Goal: Information Seeking & Learning: Find specific fact

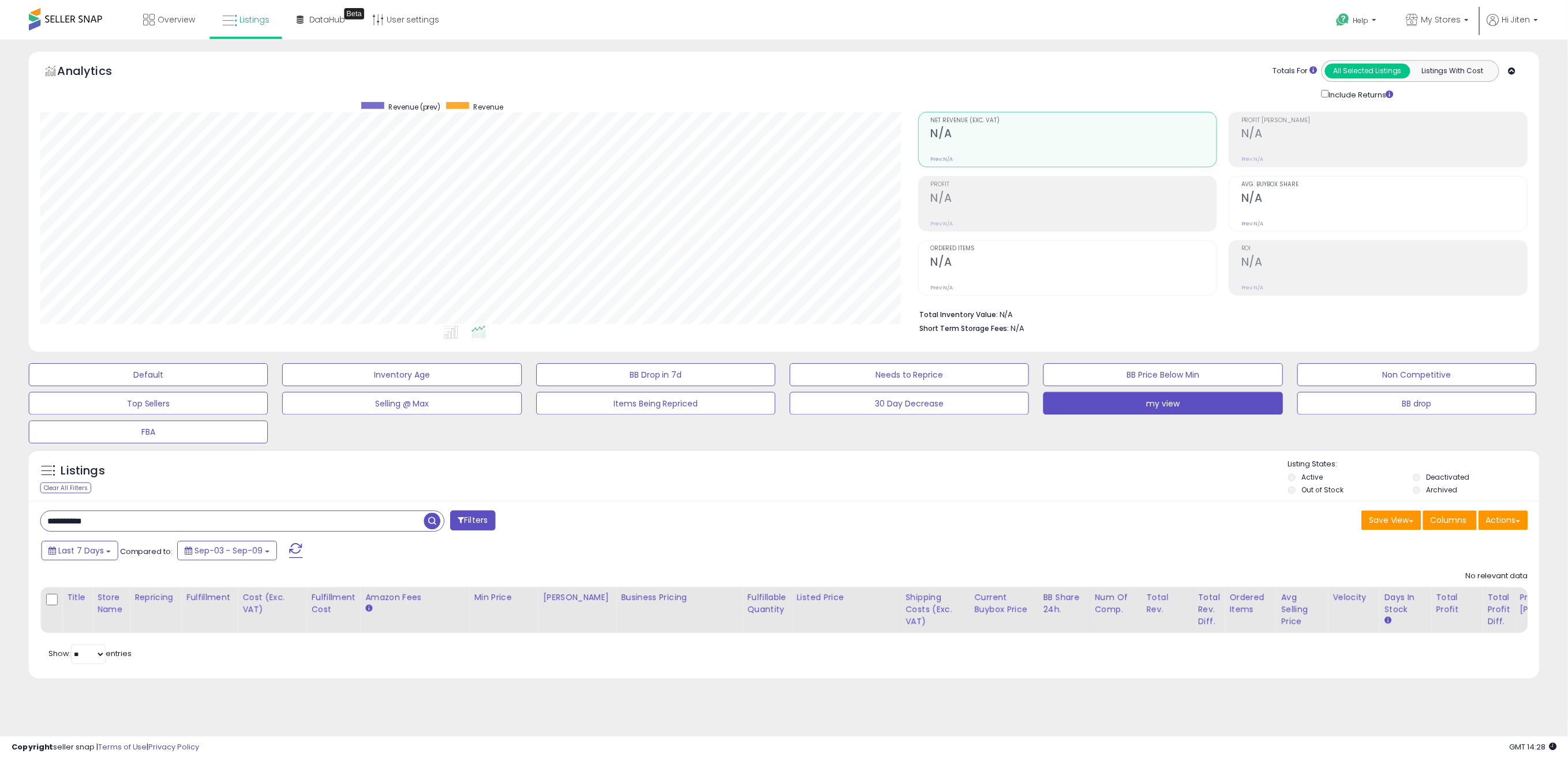
scroll to position [236, 883]
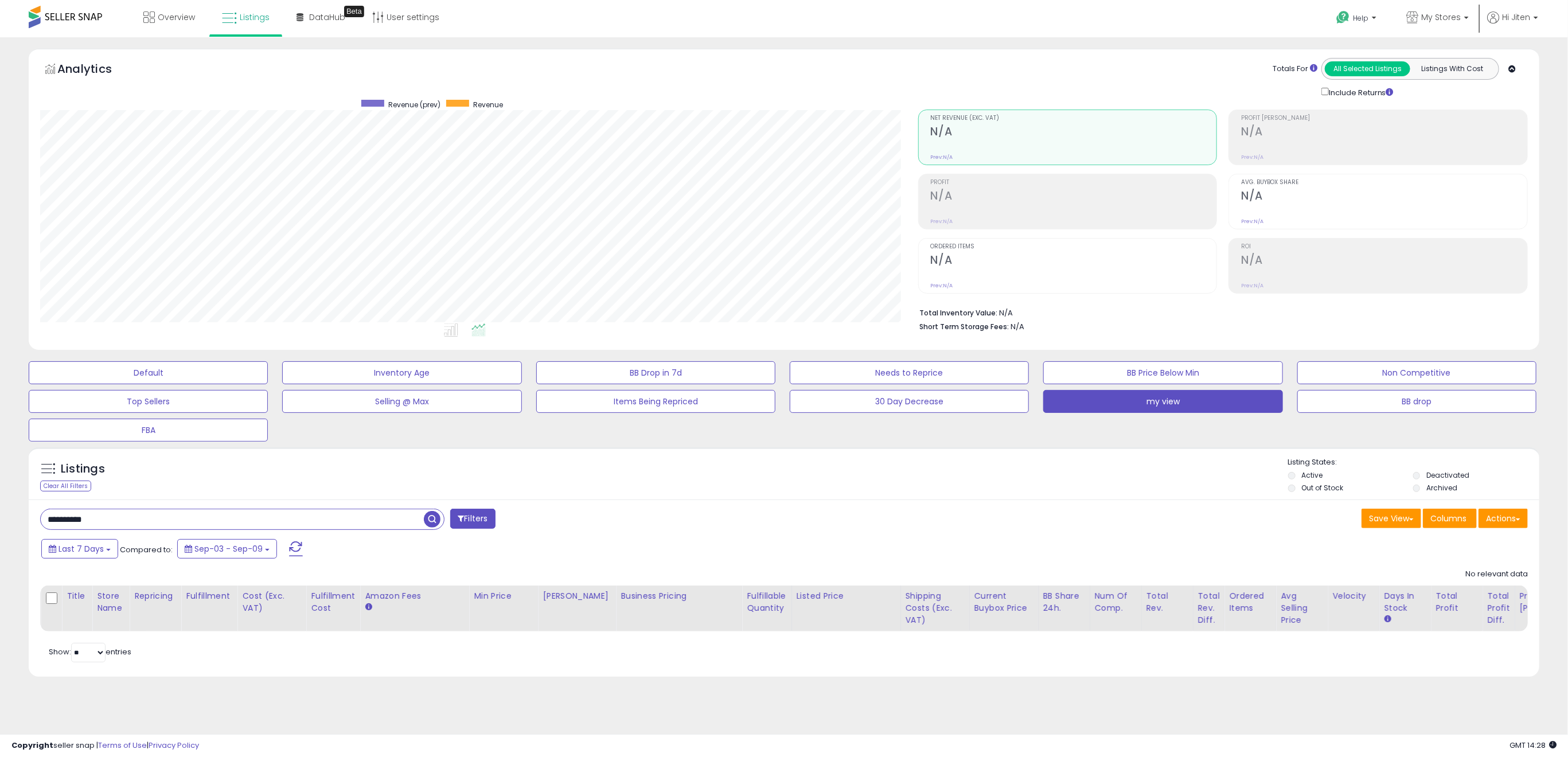
click at [230, 516] on input "**********" at bounding box center [232, 519] width 383 height 20
paste input "text"
click at [423, 525] on input "**********" at bounding box center [232, 519] width 383 height 20
type input "**********"
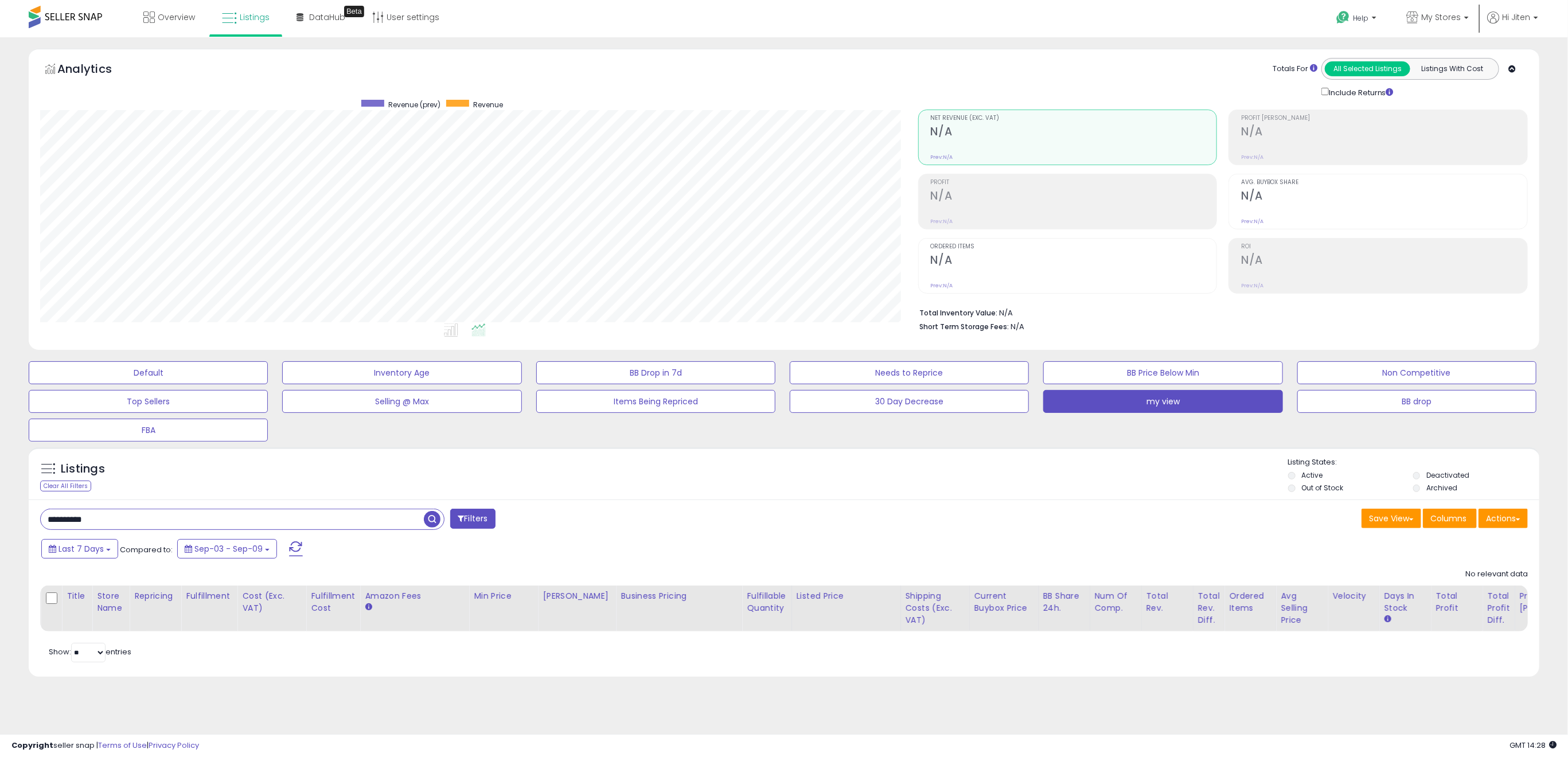
click at [428, 523] on span "button" at bounding box center [432, 519] width 16 height 16
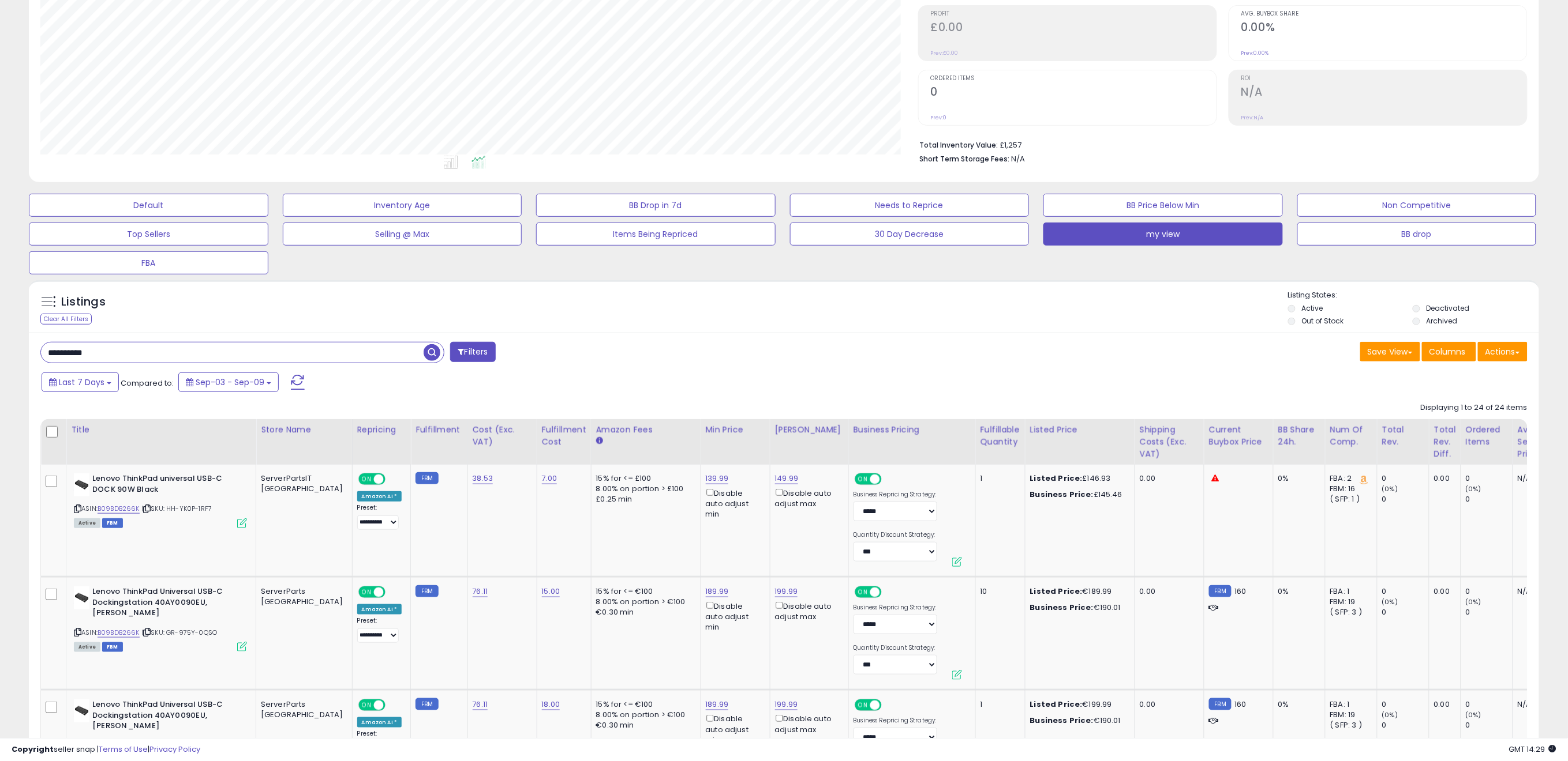
scroll to position [193, 0]
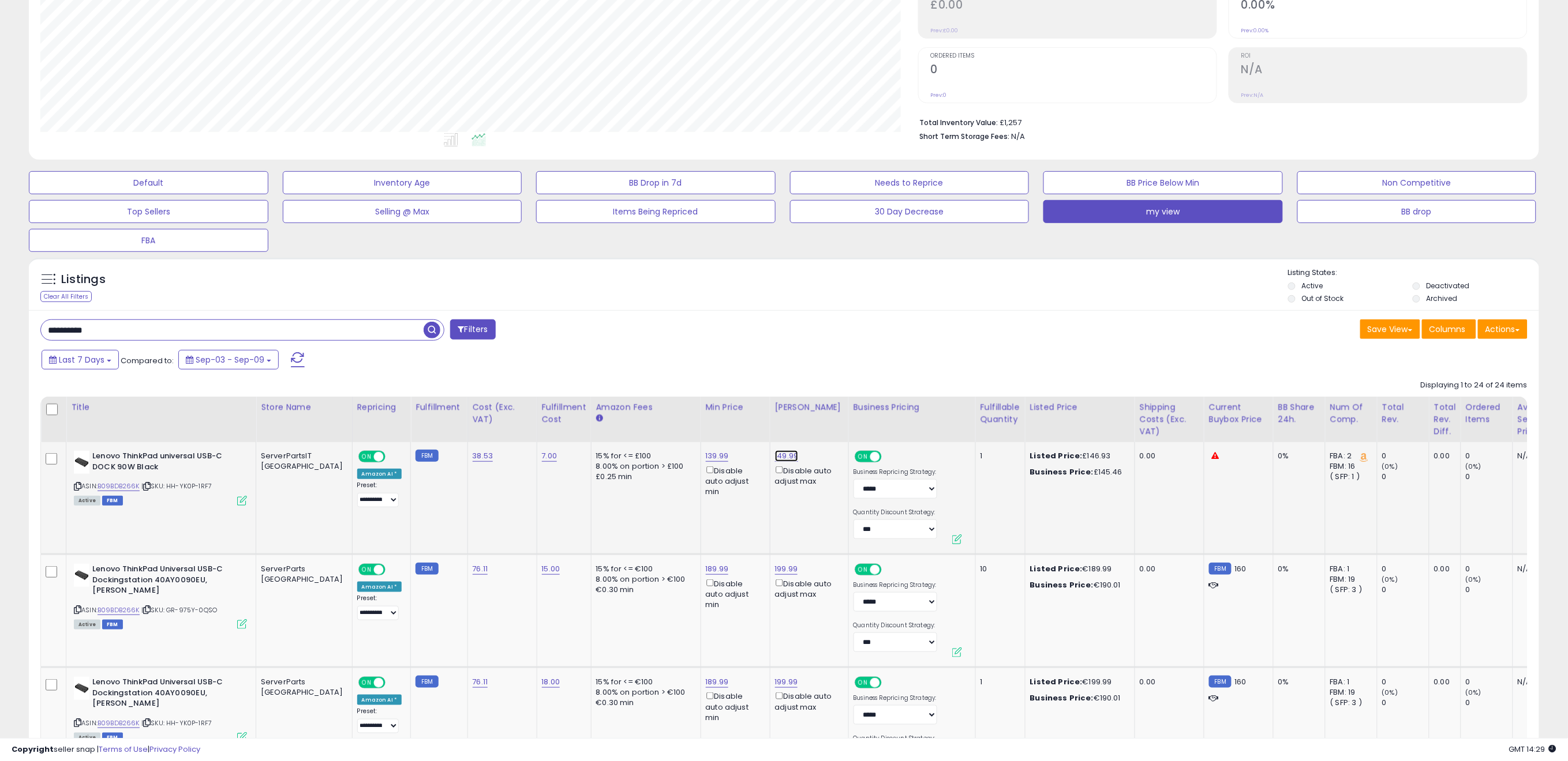
click at [775, 454] on link "149.99" at bounding box center [787, 456] width 24 height 12
click at [706, 457] on link "139.99" at bounding box center [716, 456] width 23 height 12
drag, startPoint x: 639, startPoint y: 417, endPoint x: 528, endPoint y: 410, distance: 111.2
type input "******"
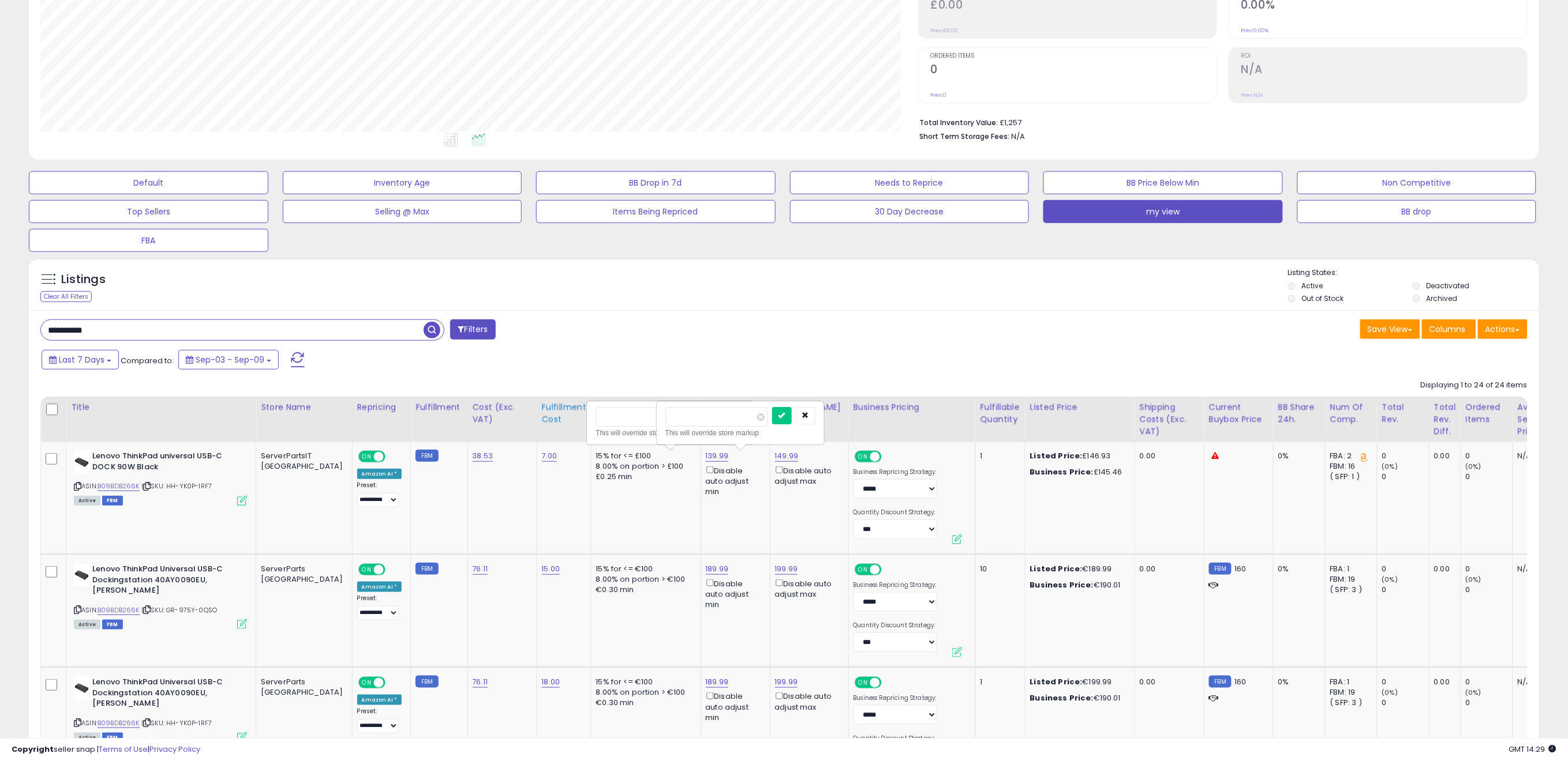
click button "submit" at bounding box center [711, 415] width 19 height 17
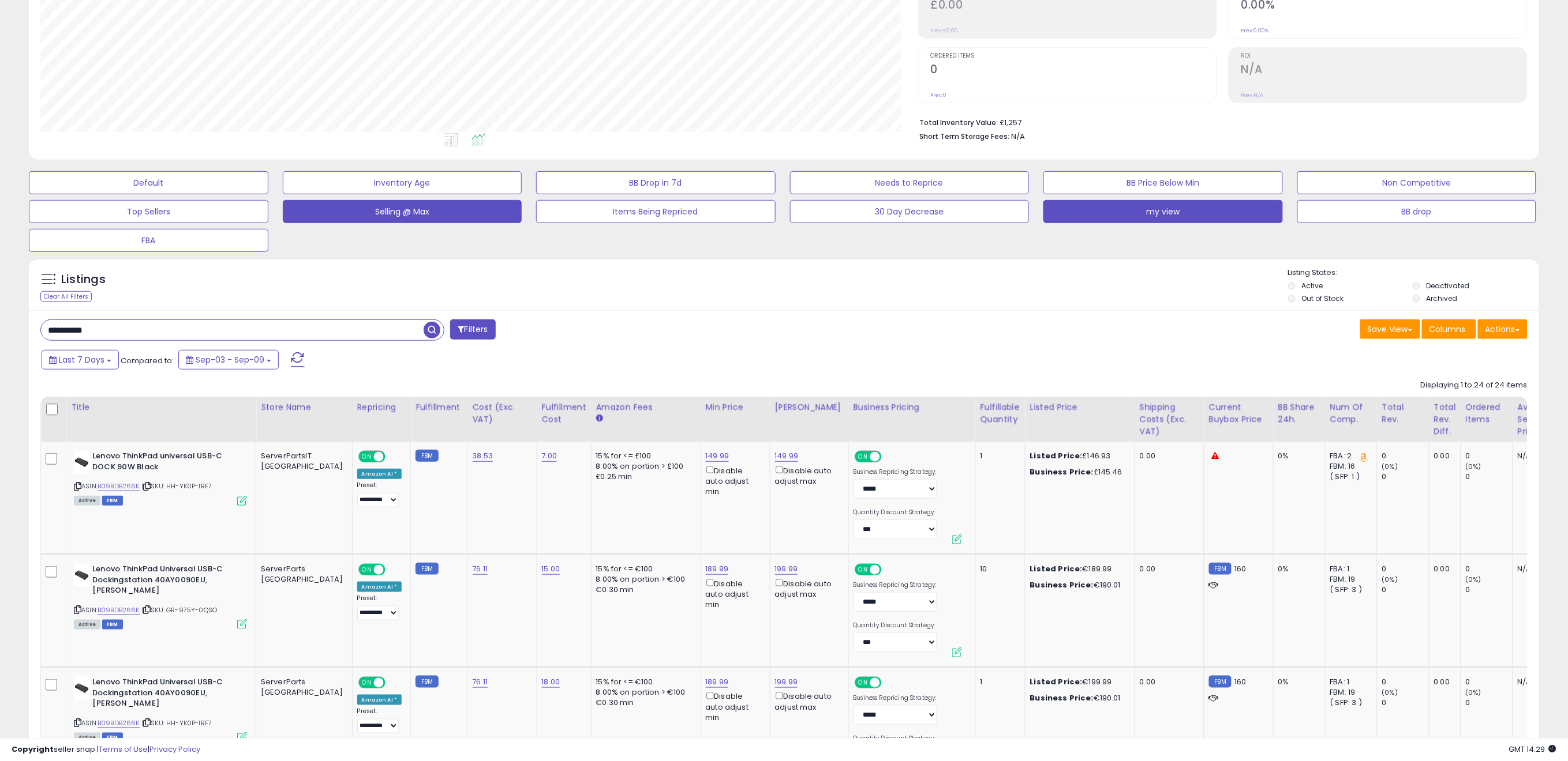
drag, startPoint x: 261, startPoint y: 408, endPoint x: 486, endPoint y: 404, distance: 225.0
click at [262, 408] on div "Store Name" at bounding box center [304, 407] width 87 height 12
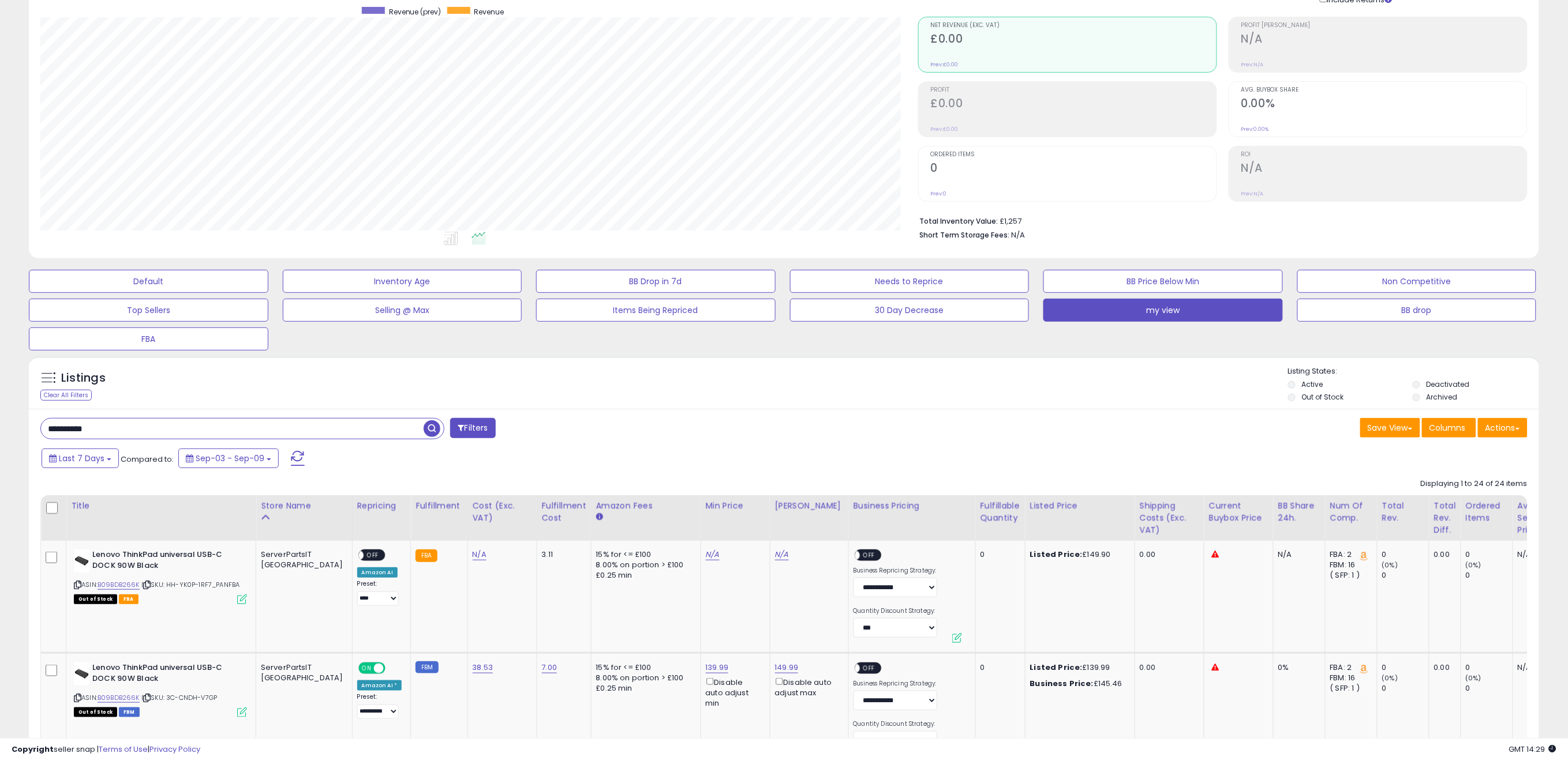
scroll to position [128, 0]
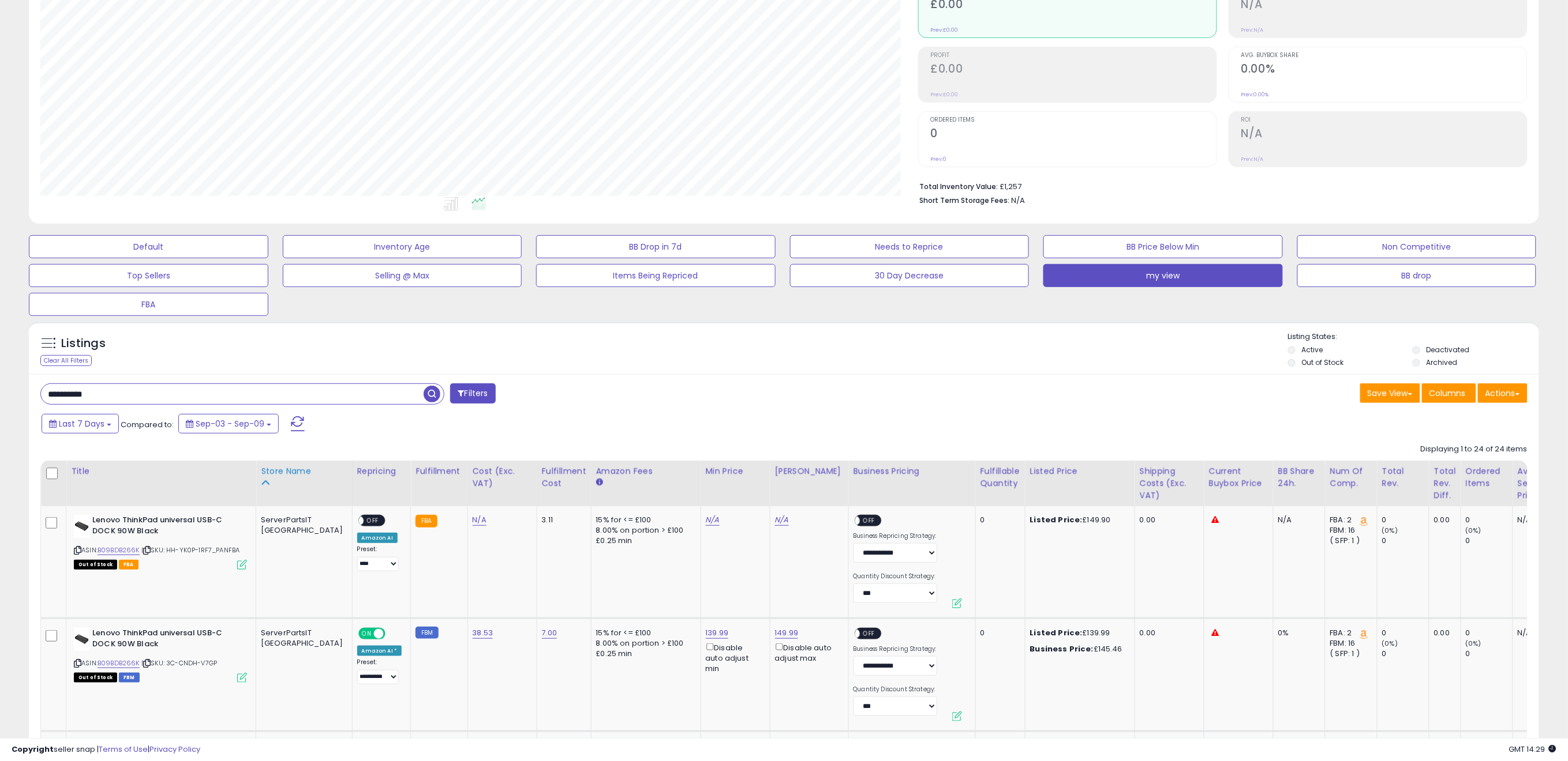
click at [297, 474] on div "Store Name" at bounding box center [304, 471] width 87 height 12
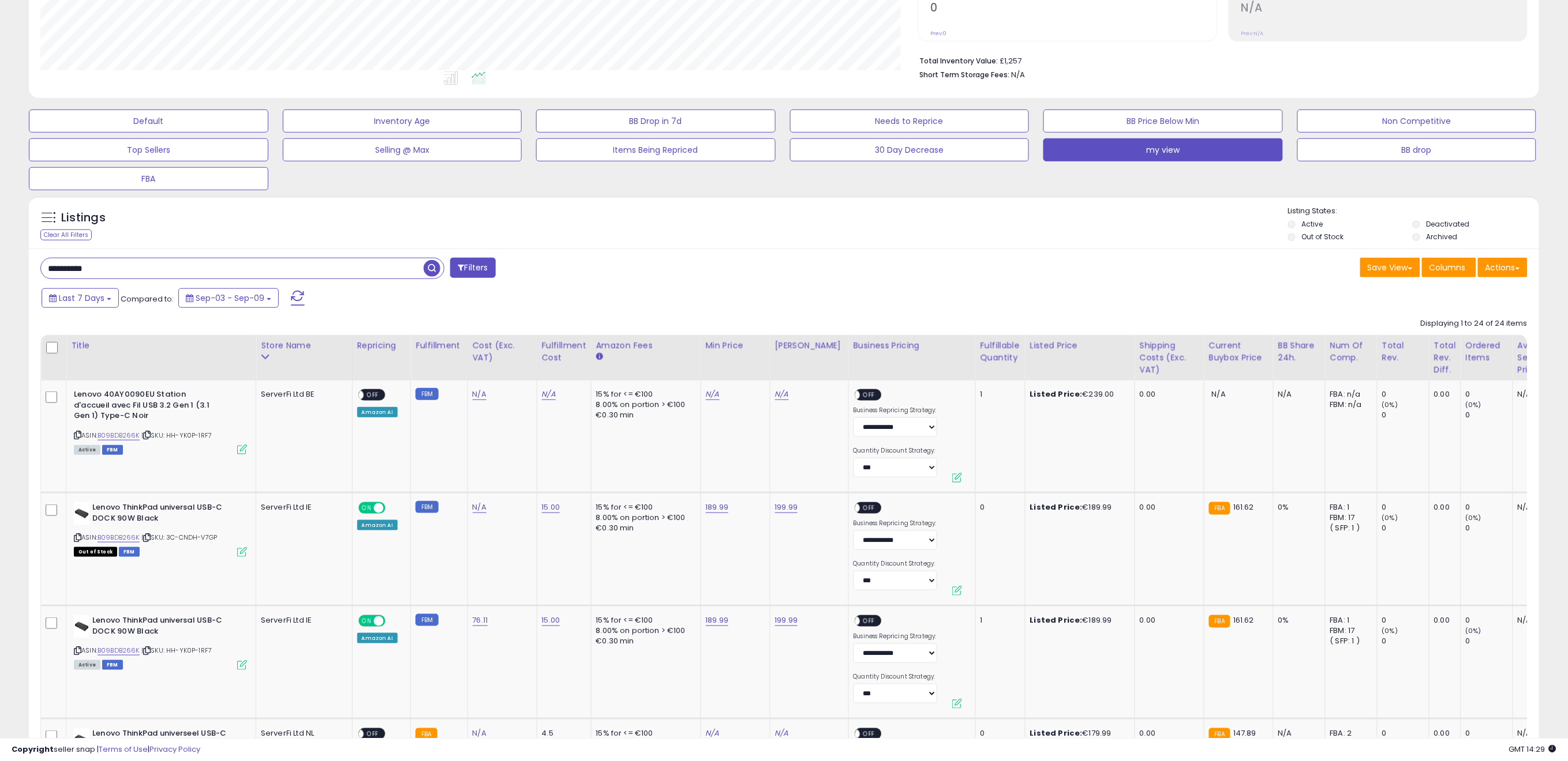
scroll to position [256, 0]
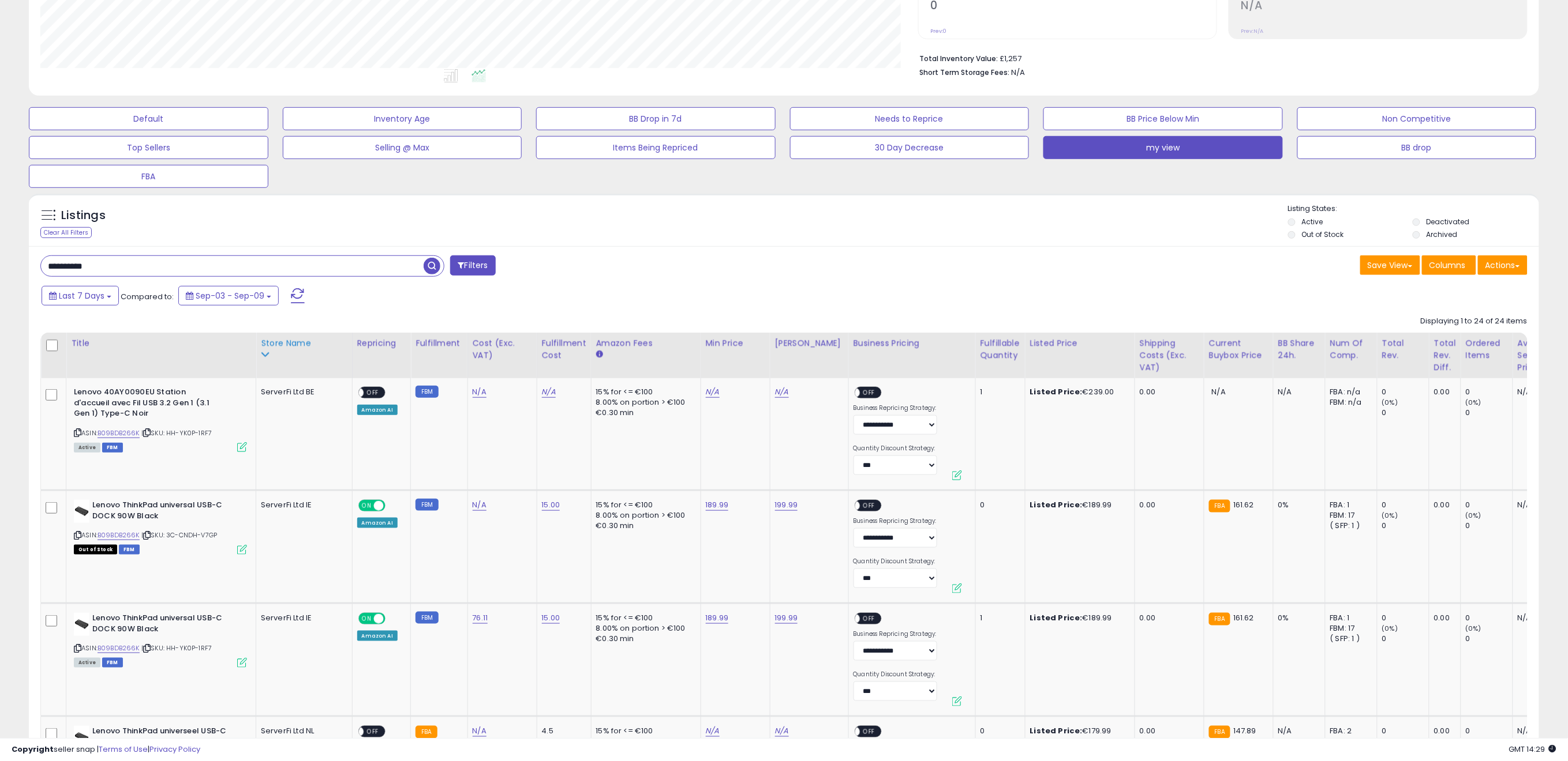
click at [298, 346] on div "Store Name" at bounding box center [304, 343] width 87 height 12
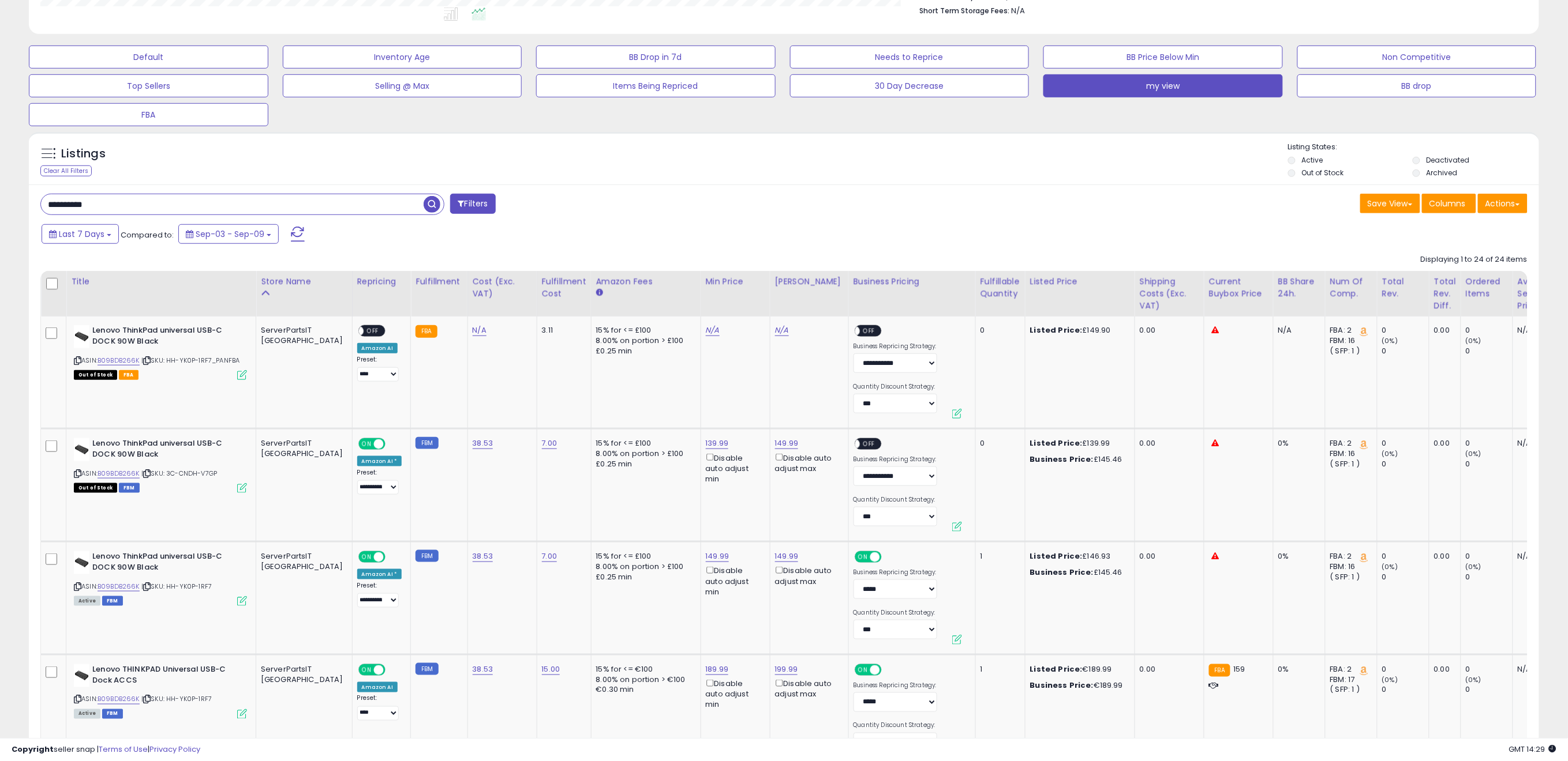
scroll to position [320, 0]
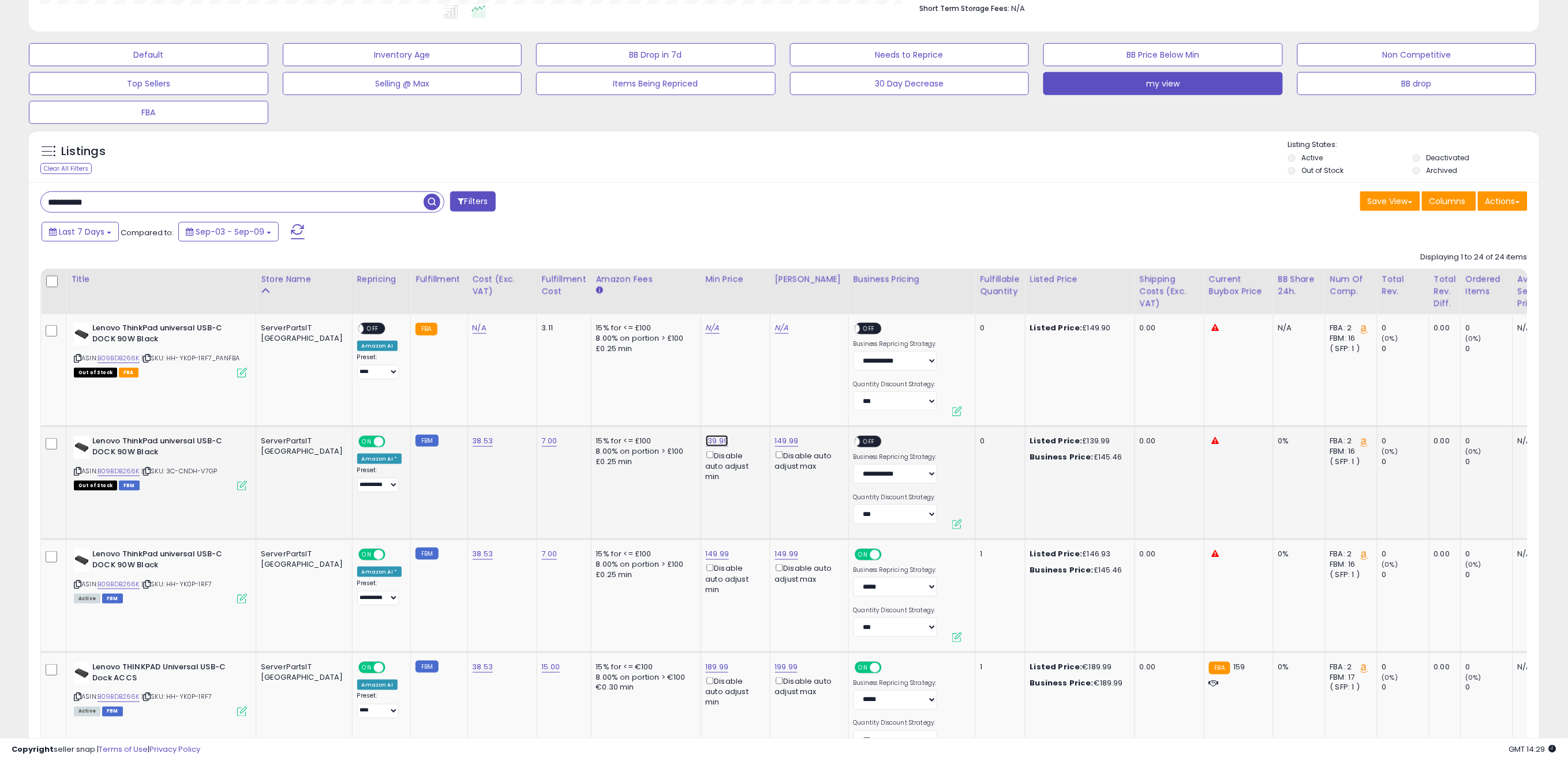
click at [706, 441] on link "139.99" at bounding box center [716, 441] width 23 height 12
drag, startPoint x: 645, startPoint y: 405, endPoint x: 551, endPoint y: 396, distance: 94.4
type input "******"
click button "submit" at bounding box center [711, 400] width 19 height 17
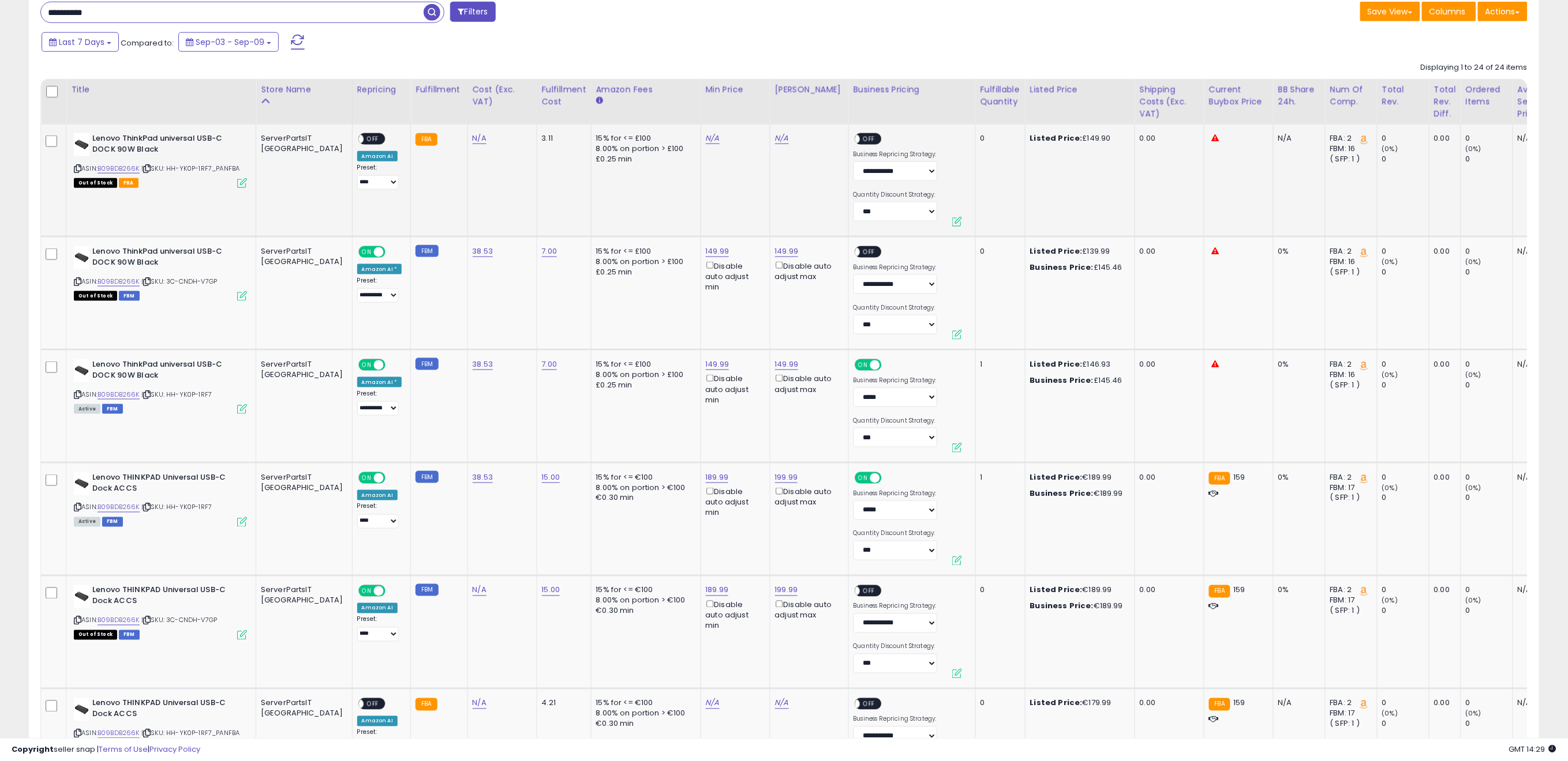
scroll to position [512, 0]
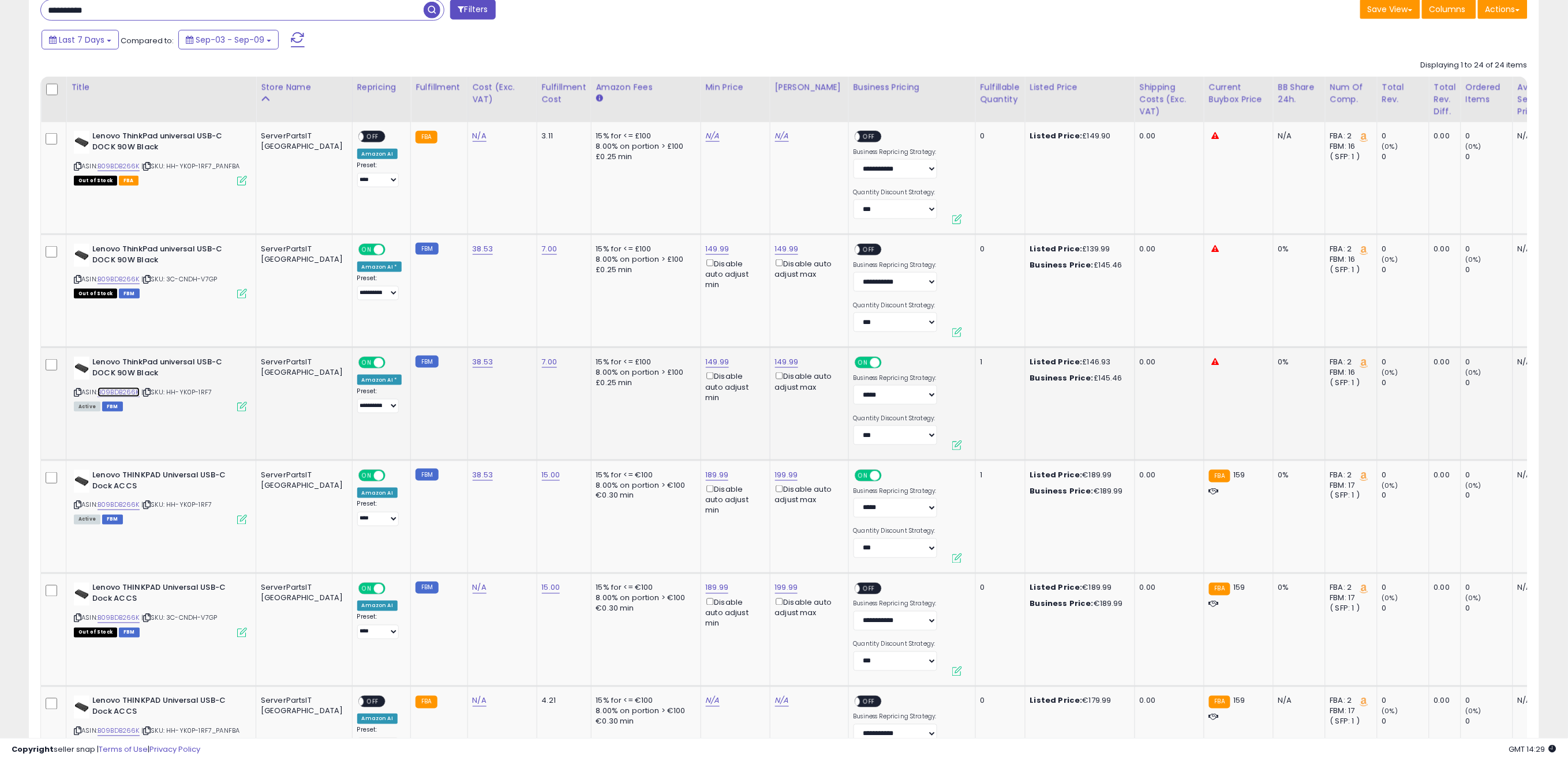
click at [125, 390] on link "B09BDB266K" at bounding box center [119, 392] width 42 height 10
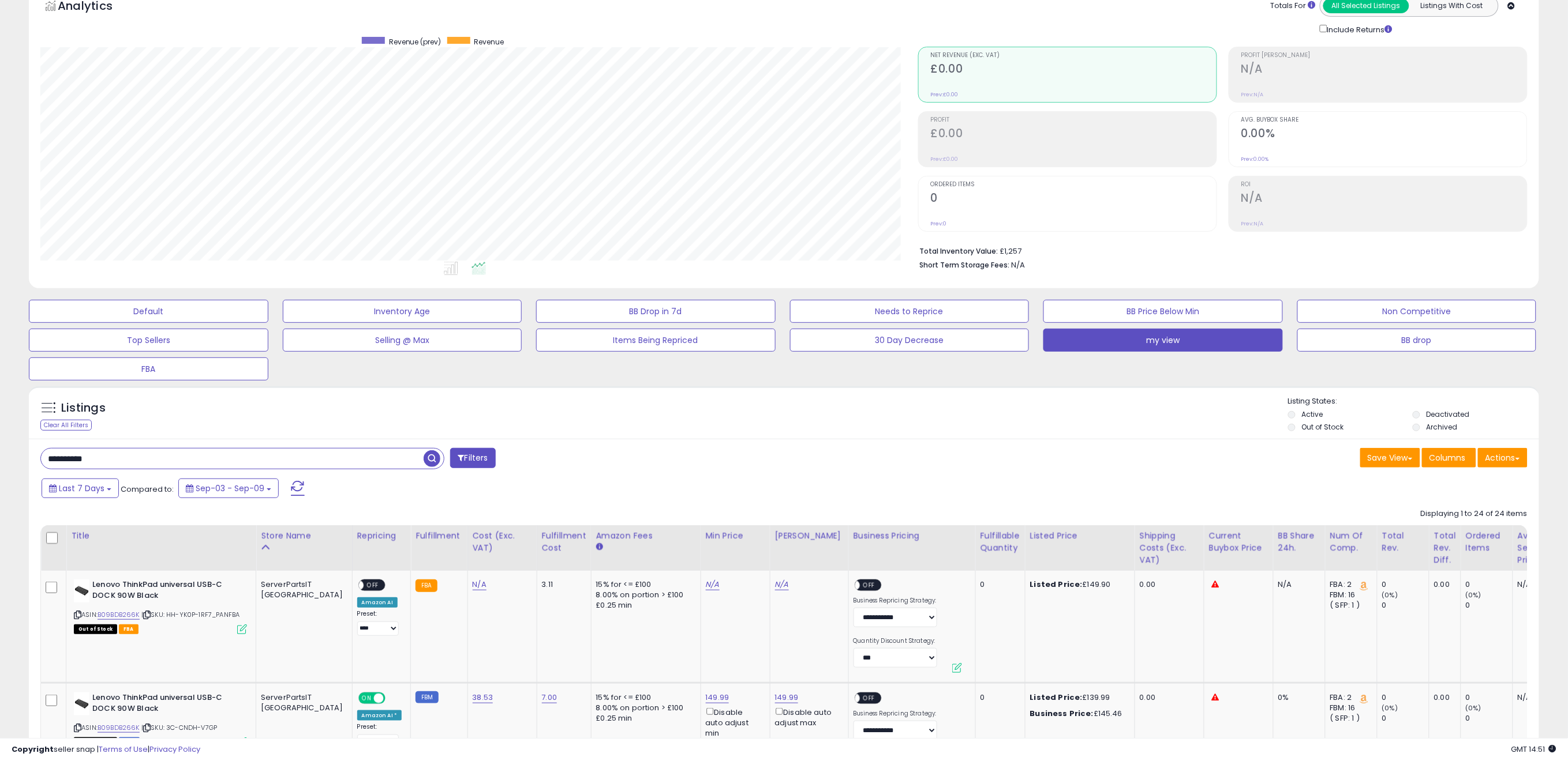
scroll to position [64, 0]
click at [431, 460] on span "button" at bounding box center [432, 458] width 16 height 16
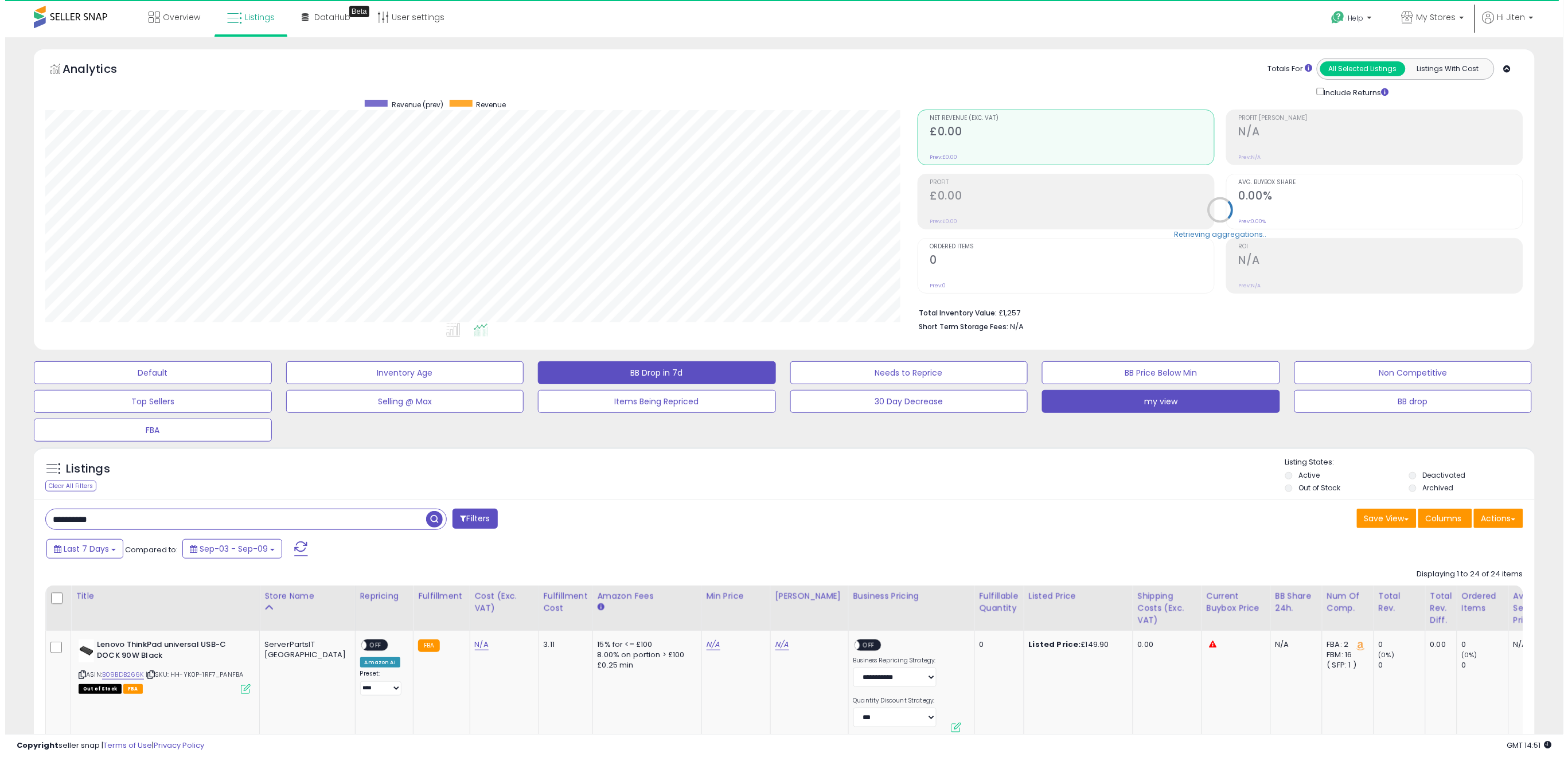
scroll to position [235, 873]
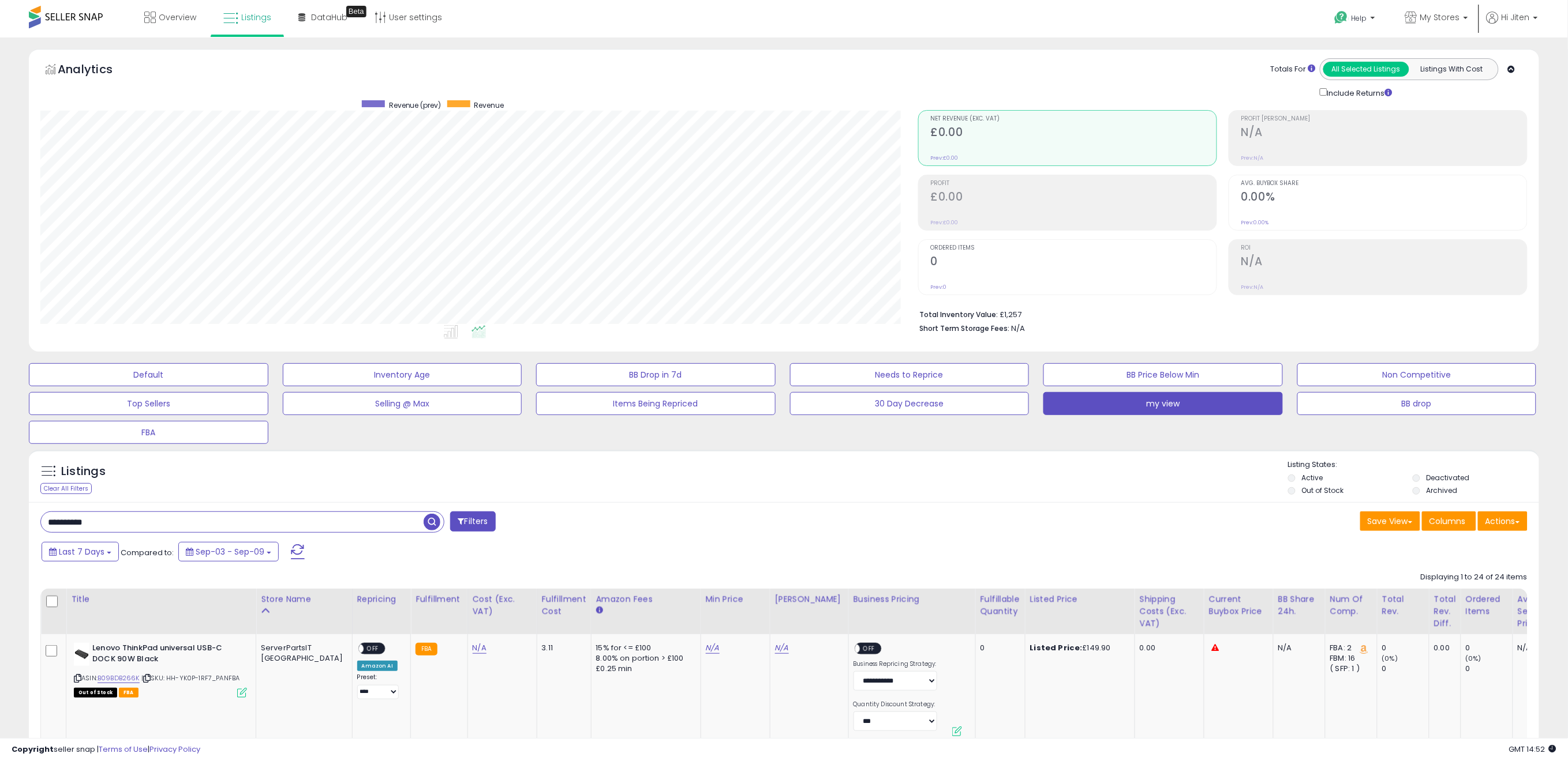
drag, startPoint x: 699, startPoint y: 485, endPoint x: 693, endPoint y: 483, distance: 6.3
click at [699, 485] on div "Listings Clear All Filters Listing States:" at bounding box center [784, 479] width 1510 height 39
click at [434, 520] on span "button" at bounding box center [432, 522] width 16 height 16
